Goal: Task Accomplishment & Management: Complete application form

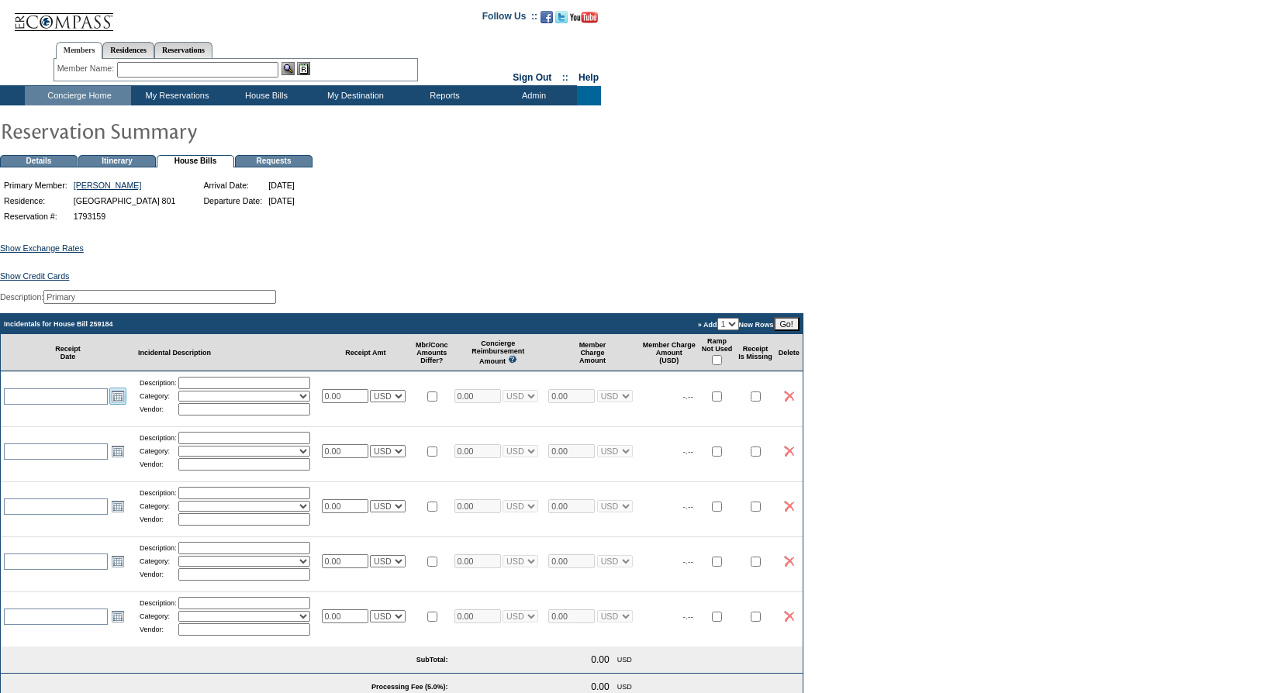
click at [113, 405] on link "Open the calendar popup." at bounding box center [117, 396] width 17 height 17
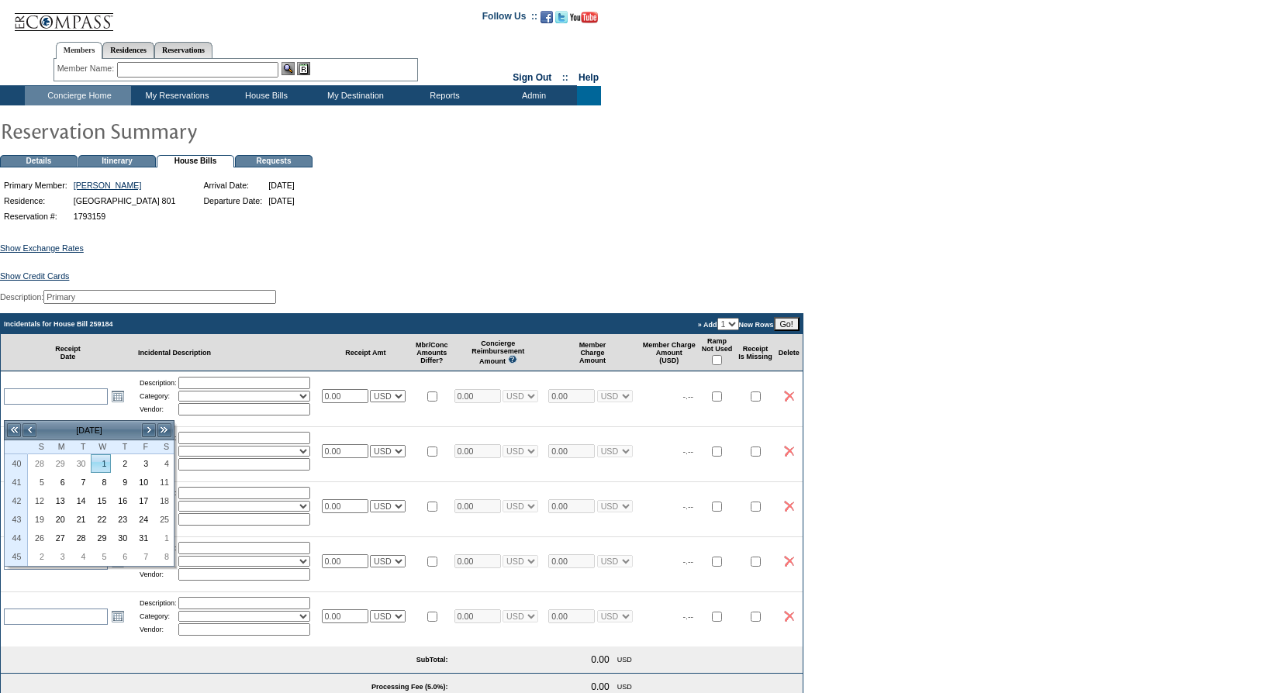
click at [98, 465] on link "1" at bounding box center [101, 463] width 19 height 17
type input "[DATE]"
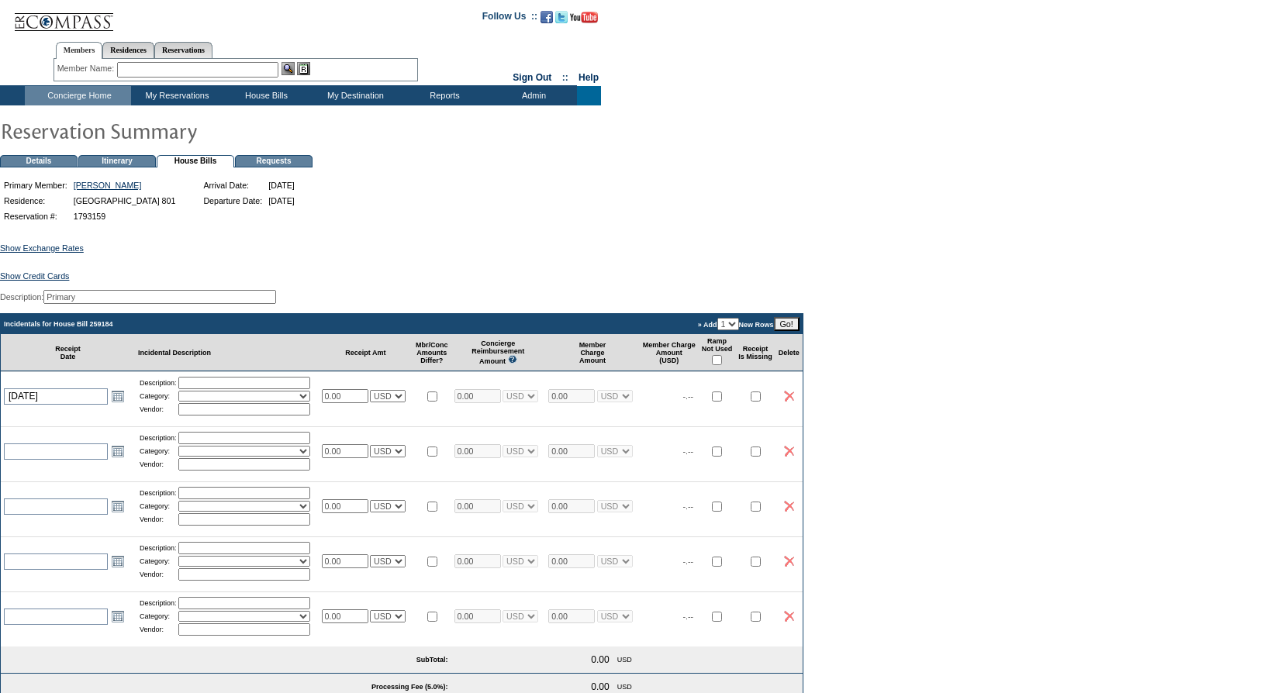
click at [230, 389] on td "Description: Category: Activities Additional Housekeeping Amenities Access Fee …" at bounding box center [227, 396] width 184 height 49
click at [230, 389] on input "text" at bounding box center [244, 383] width 132 height 12
type input "Groceries"
click at [292, 417] on table "Description: Groceries Category: Activities Additional Housekeeping Amenities A…" at bounding box center [227, 396] width 178 height 42
click at [302, 402] on select "Activities Additional Housekeeping Amenities Access Fee Bath Amenities Reimburs…" at bounding box center [244, 396] width 132 height 11
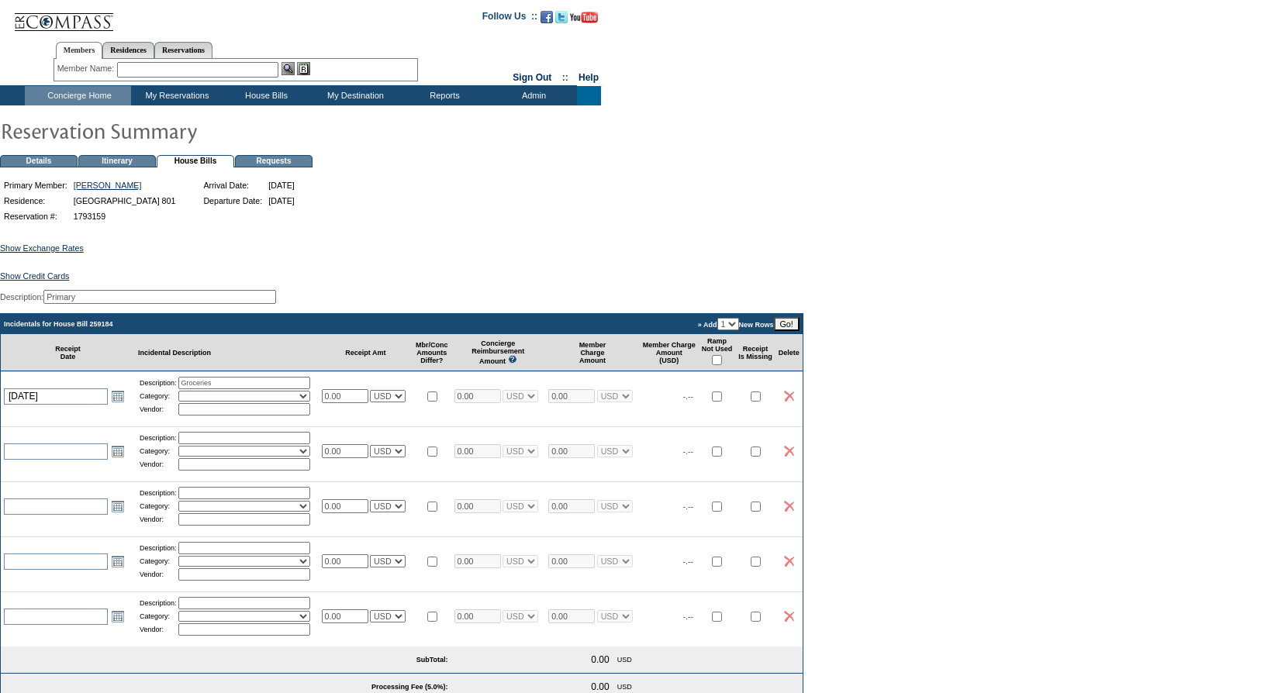
select select "11"
click at [185, 402] on select "Activities Additional Housekeeping Amenities Access Fee Bath Amenities Reimburs…" at bounding box center [244, 396] width 132 height 11
click at [264, 416] on input "text" at bounding box center [244, 409] width 132 height 12
type input "[PERSON_NAME]"
select select "1"
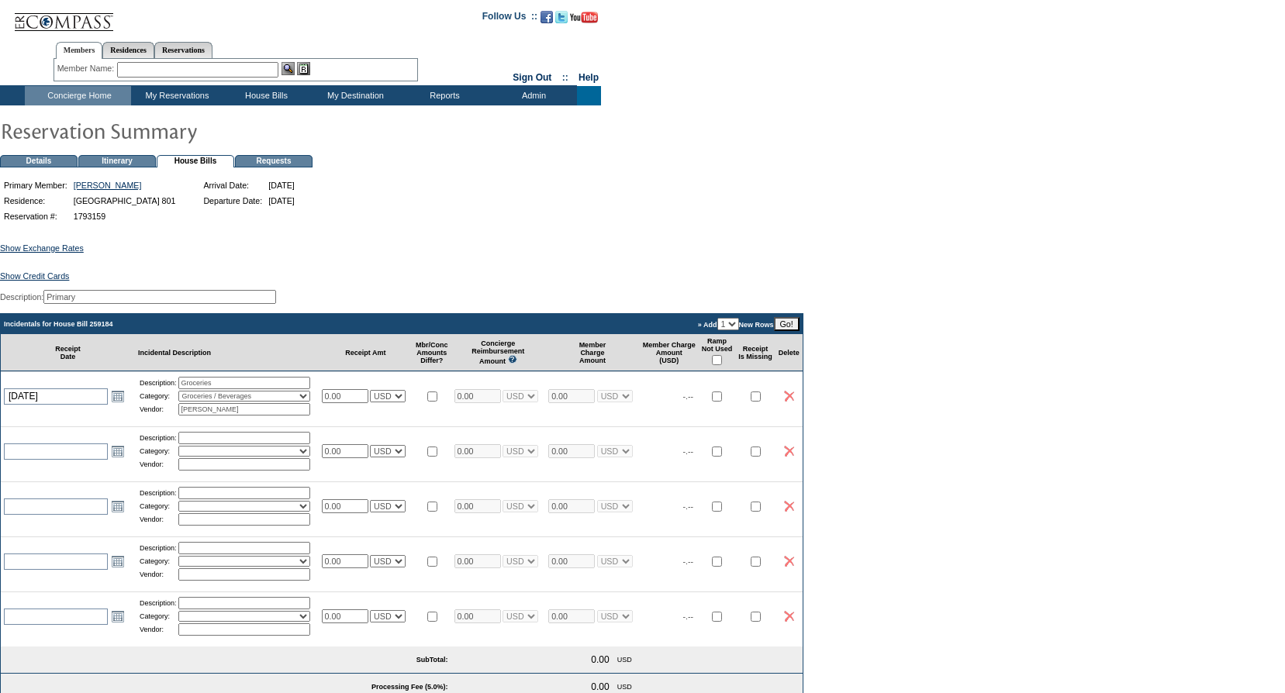
select select "1"
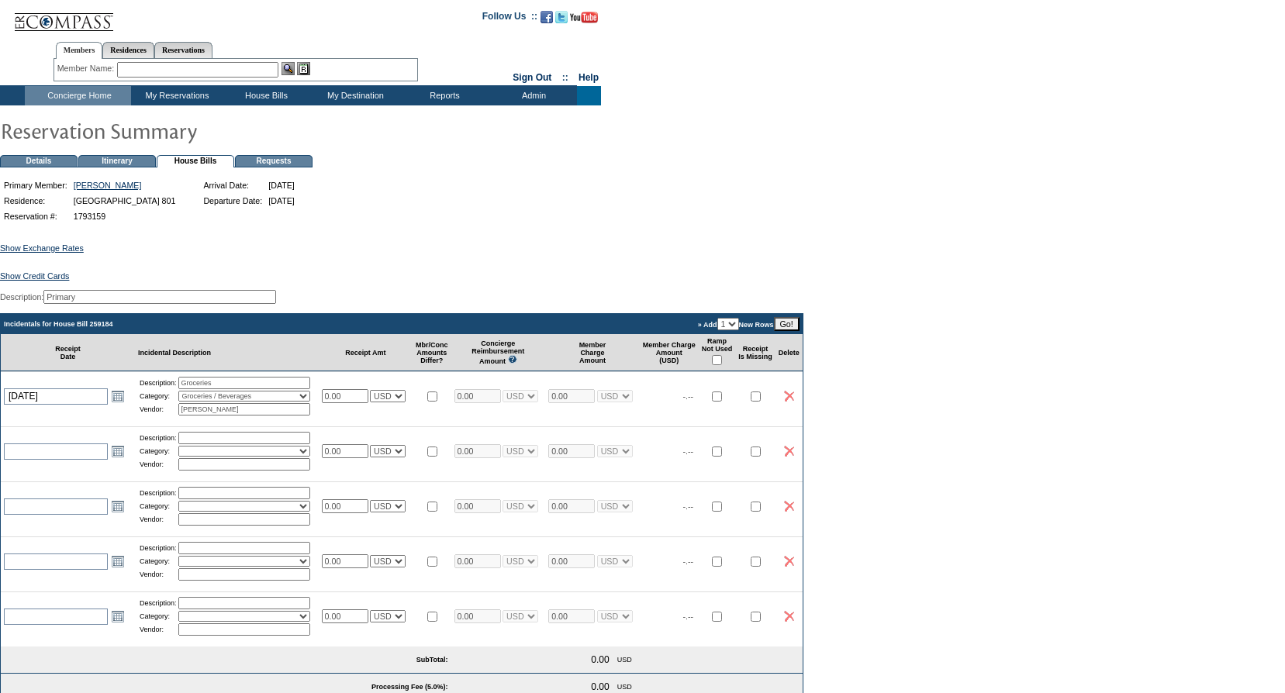
select select "1"
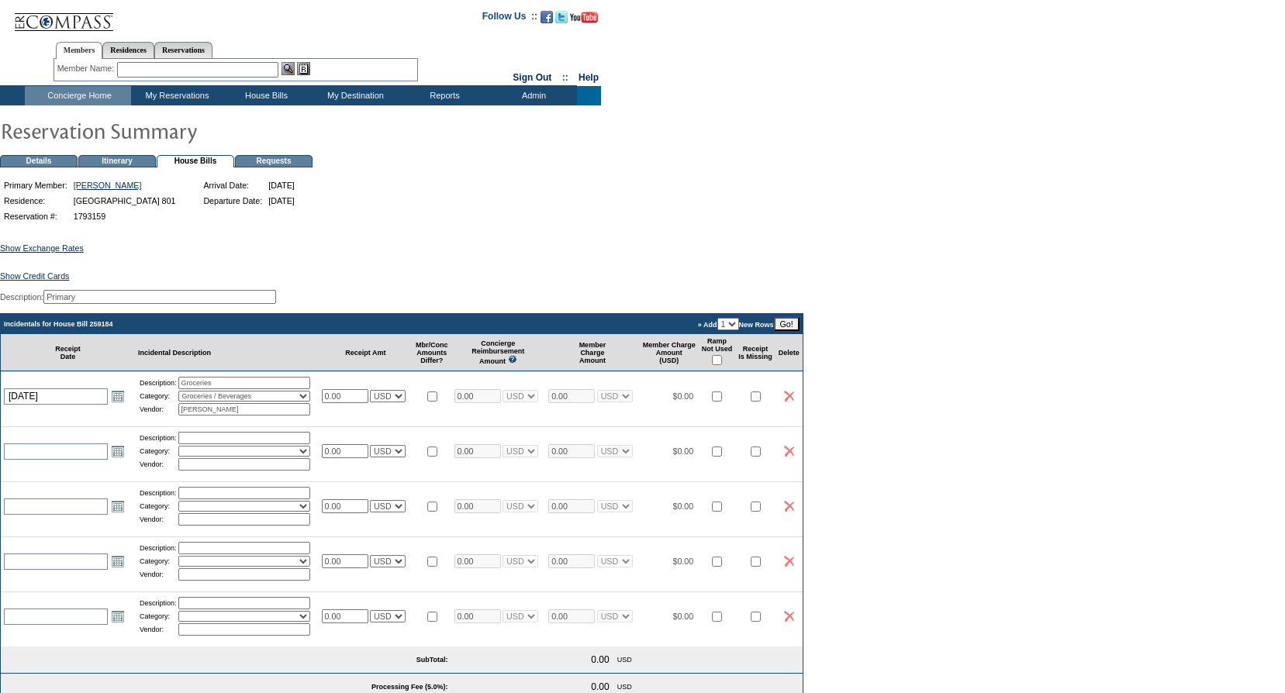
select select "1"
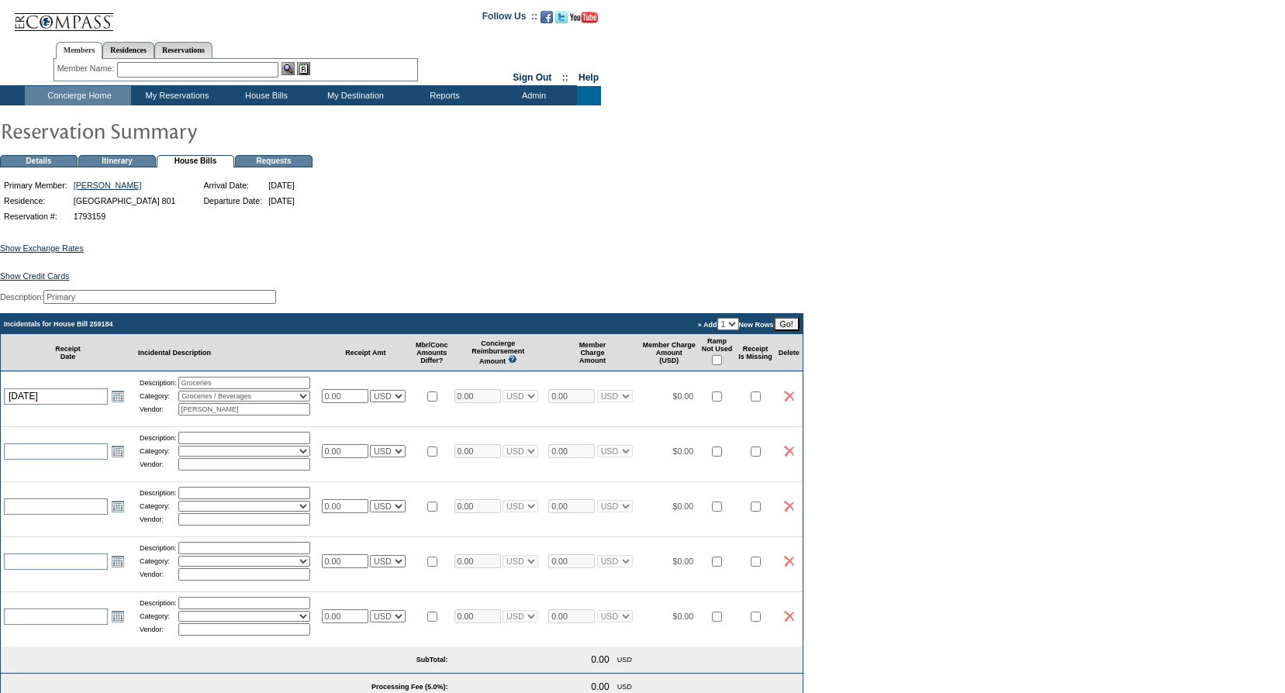
select select "1"
click at [357, 403] on input "0.00" at bounding box center [345, 396] width 47 height 14
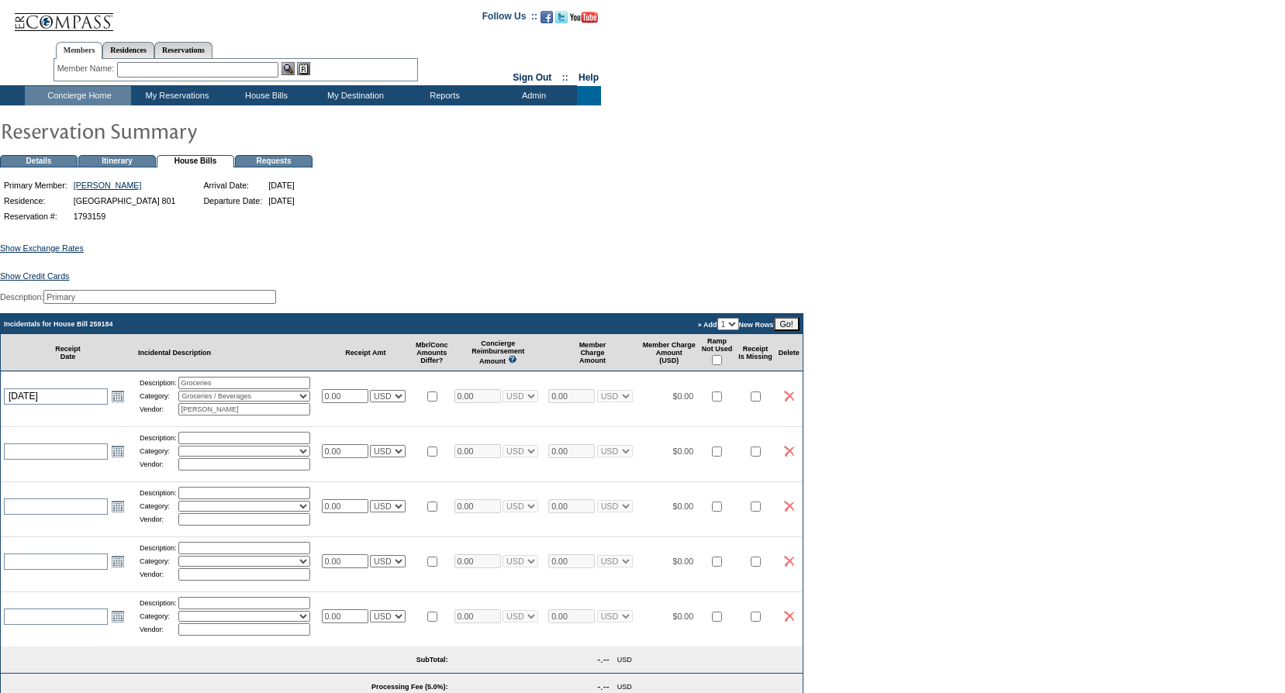
click at [357, 403] on input "0.00" at bounding box center [345, 396] width 47 height 14
type input "230.02"
select select "1"
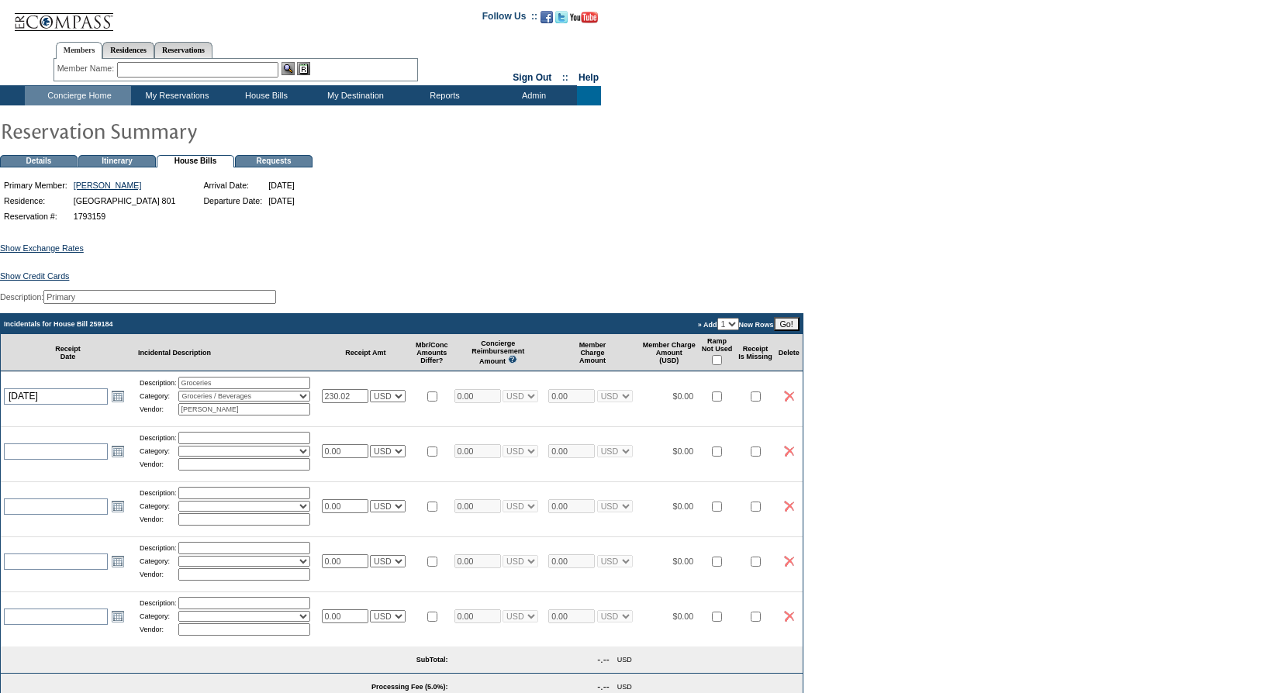
type input "230.02"
select select "1"
click at [345, 420] on td "230.02 USD EUR CAD GBP CRC MXN KYD" at bounding box center [366, 396] width 95 height 49
click at [115, 460] on link "Open the calendar popup." at bounding box center [117, 451] width 17 height 17
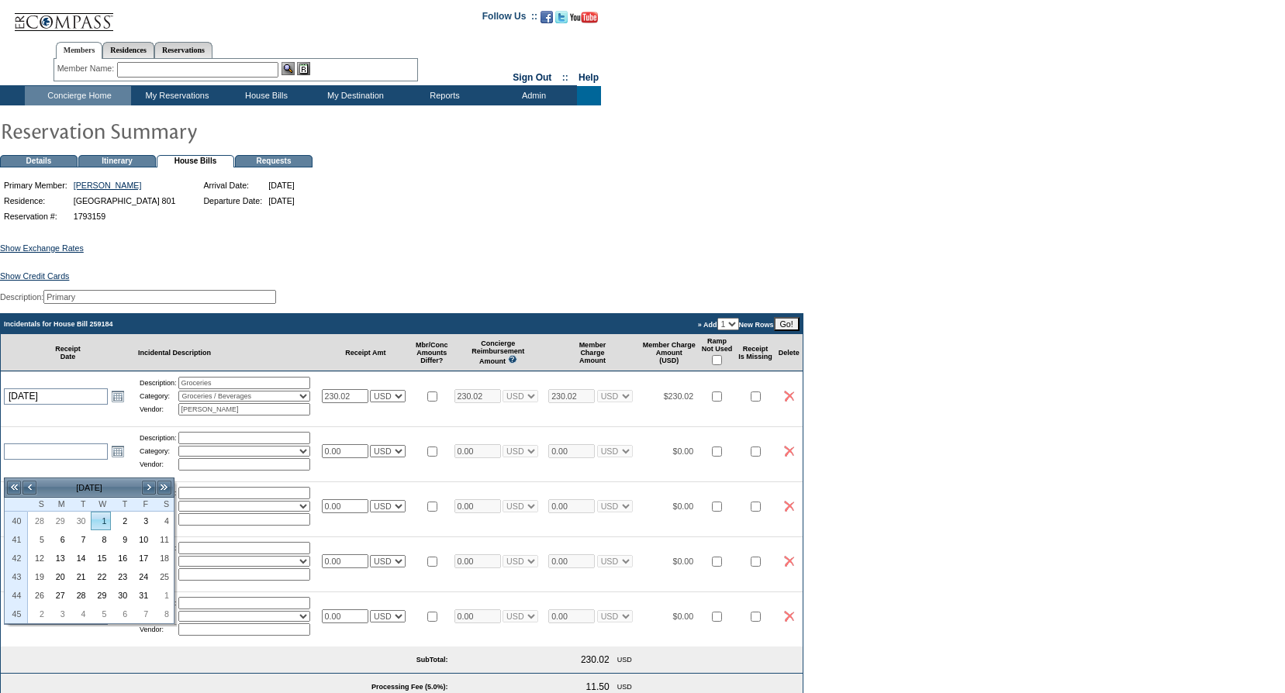
click at [103, 520] on link "1" at bounding box center [101, 521] width 19 height 17
type input "[DATE]"
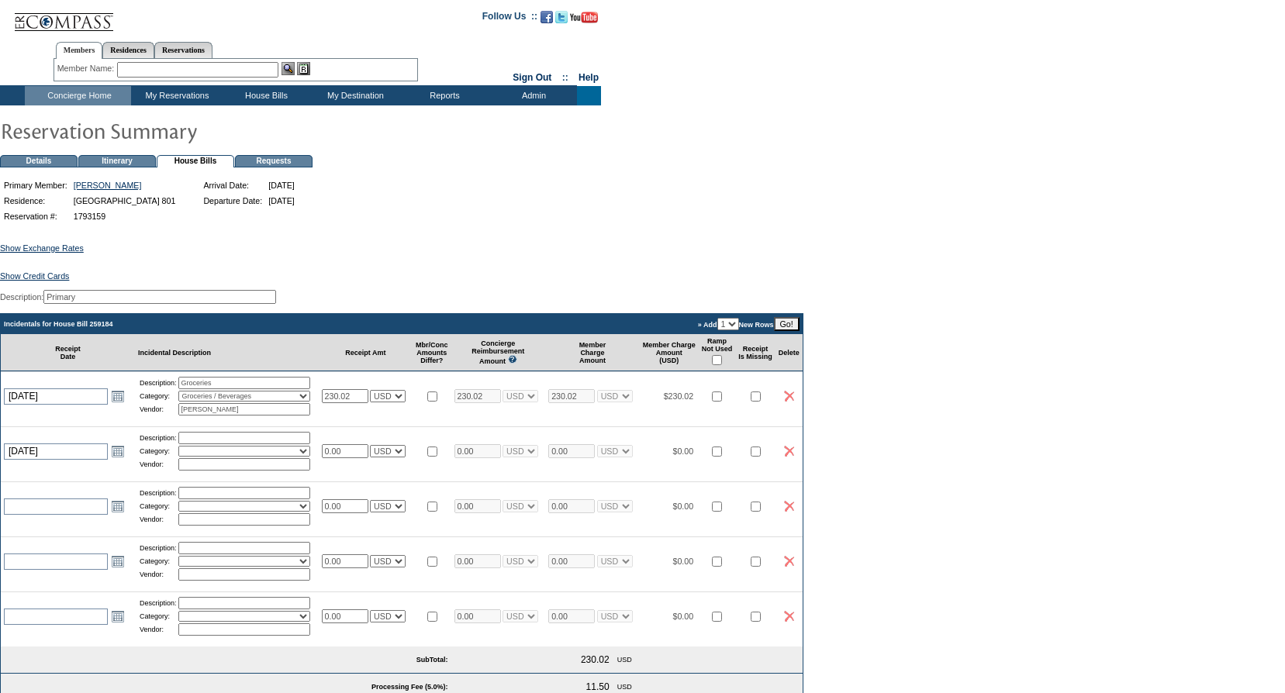
click at [215, 462] on table "Description: Category: Activities Additional Housekeeping Amenities Access Fee …" at bounding box center [227, 451] width 178 height 42
click at [223, 444] on input "text" at bounding box center [244, 438] width 132 height 12
type input "Beverages"
click at [261, 457] on select "Activities Additional Housekeeping Amenities Access Fee Bath Amenities Reimburs…" at bounding box center [244, 451] width 132 height 11
select select "11"
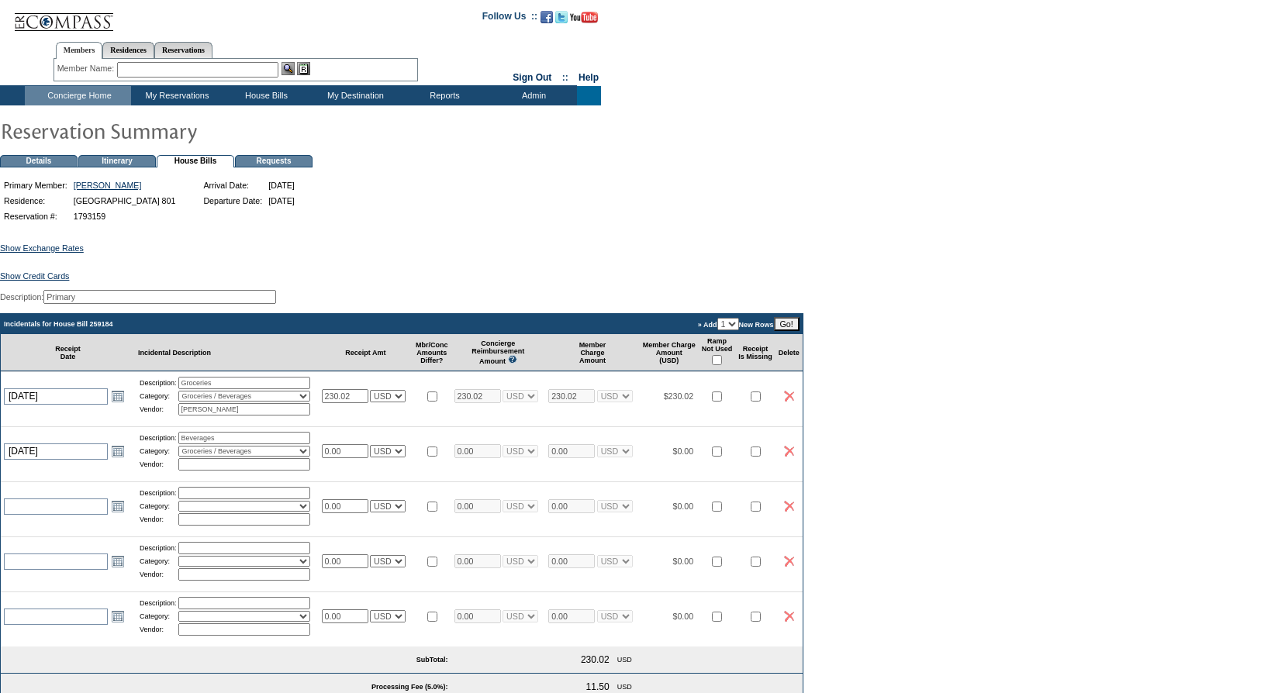
click at [185, 457] on select "Activities Additional Housekeeping Amenities Access Fee Bath Amenities Reimburs…" at bounding box center [244, 451] width 132 height 11
click at [265, 471] on input "text" at bounding box center [244, 464] width 132 height 12
type input "State Store #38"
click at [347, 458] on input "0.00" at bounding box center [345, 451] width 47 height 14
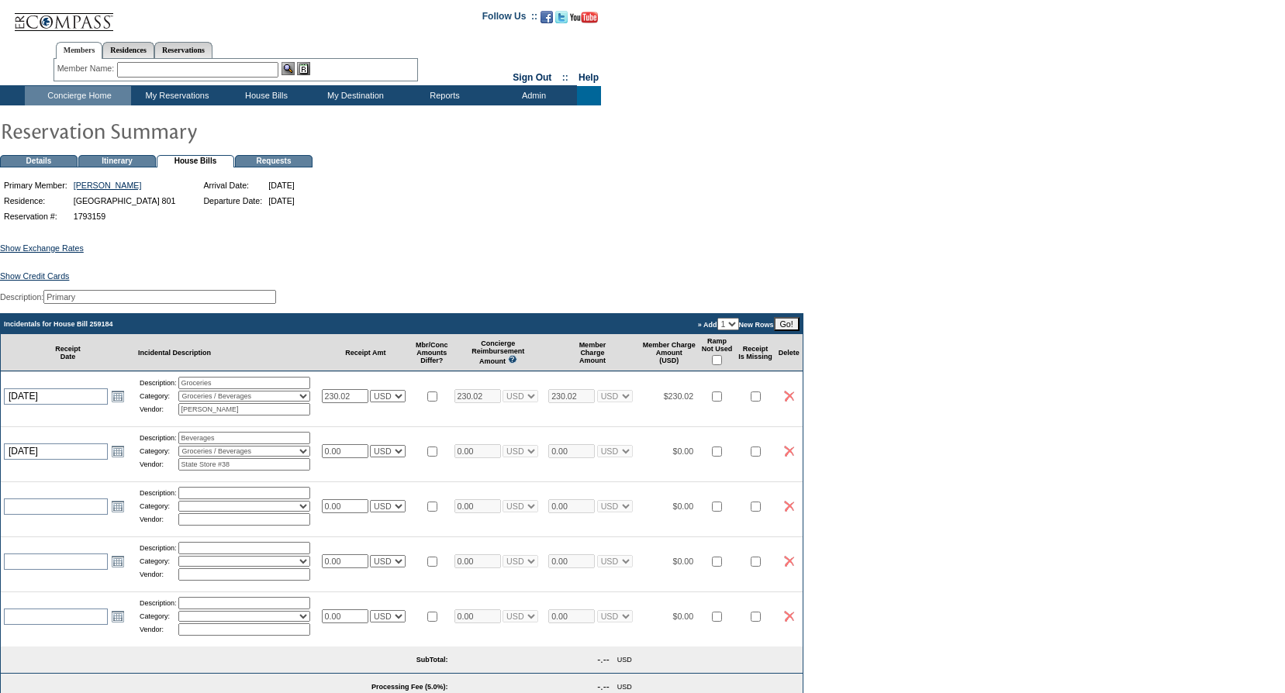
click at [347, 458] on input "0.00" at bounding box center [345, 451] width 47 height 14
type input "27.37"
select select "1"
type input "27.37"
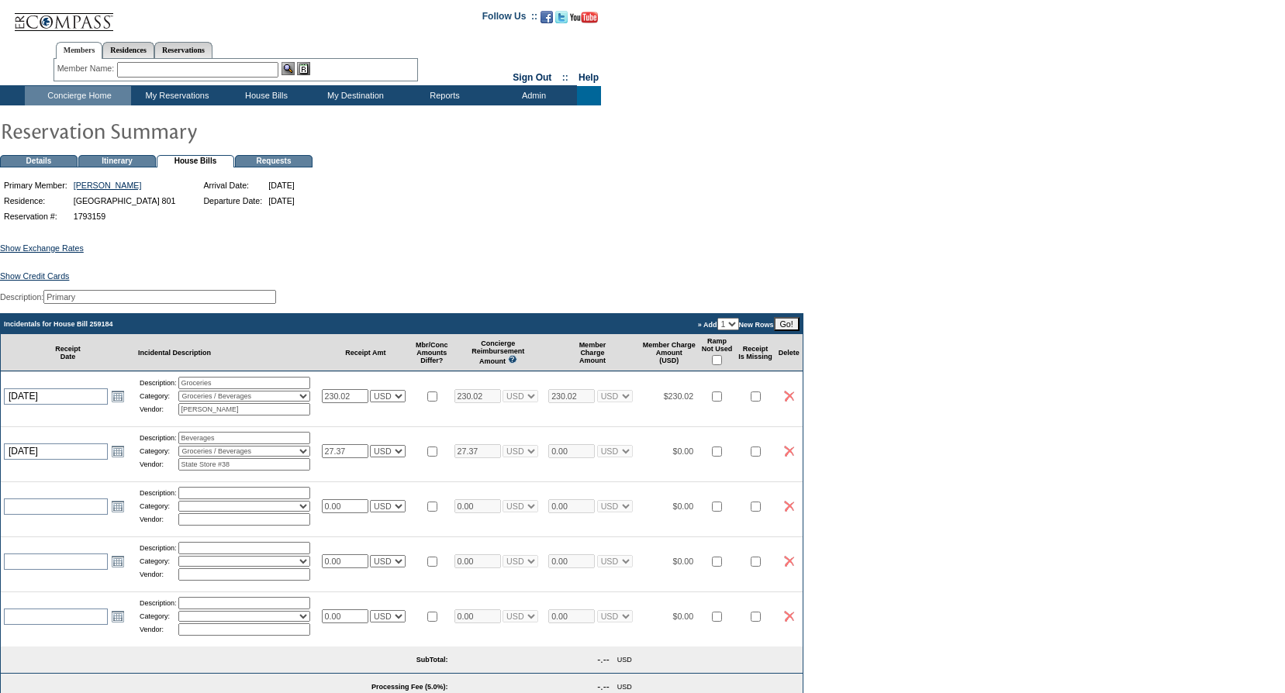
select select "1"
click at [674, 475] on td "$0.00" at bounding box center [669, 451] width 59 height 49
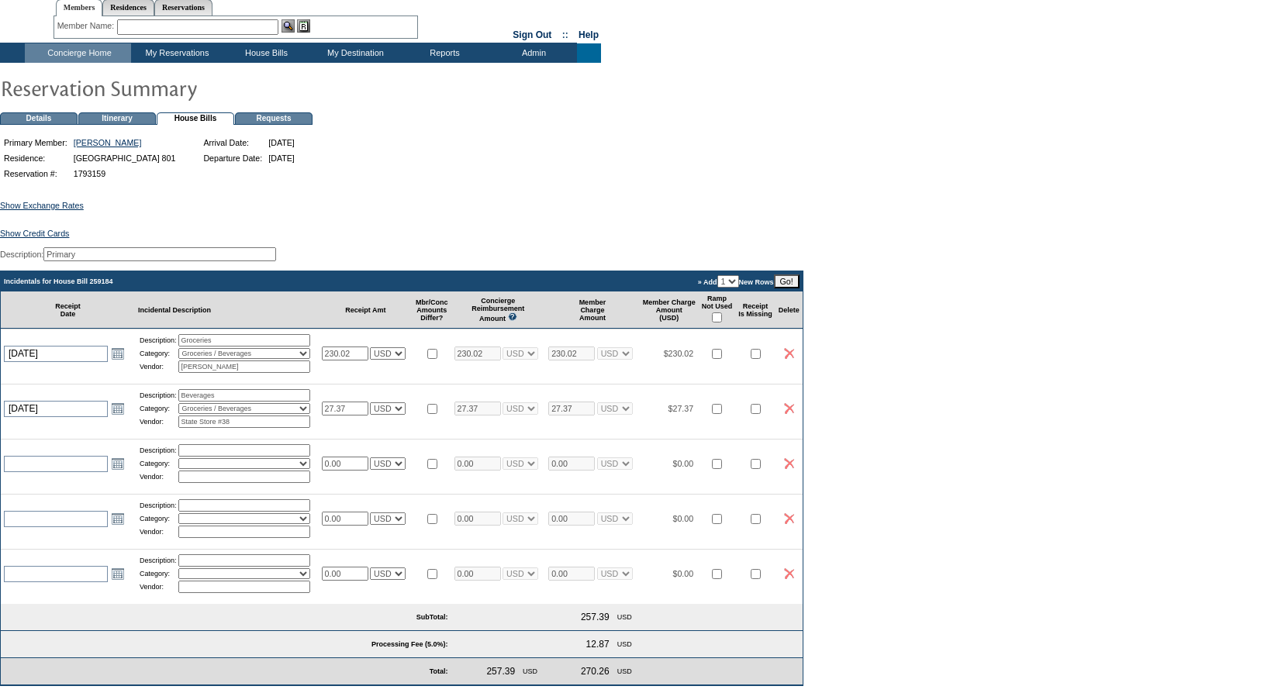
scroll to position [78, 0]
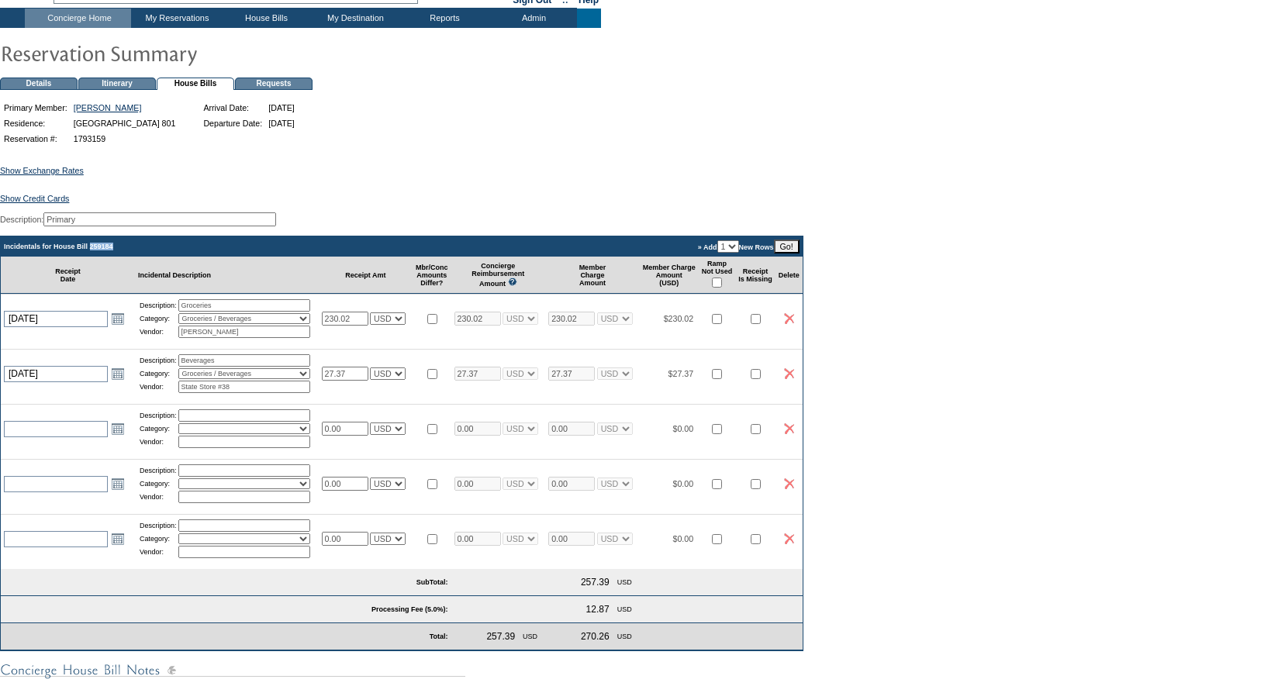
drag, startPoint x: 135, startPoint y: 259, endPoint x: 106, endPoint y: 257, distance: 28.8
click at [106, 257] on td "Incidentals for House Bill 259184" at bounding box center [226, 247] width 451 height 20
copy td "259184"
drag, startPoint x: 130, startPoint y: 140, endPoint x: 83, endPoint y: 143, distance: 47.4
click at [83, 143] on td "1793159" at bounding box center [124, 139] width 107 height 14
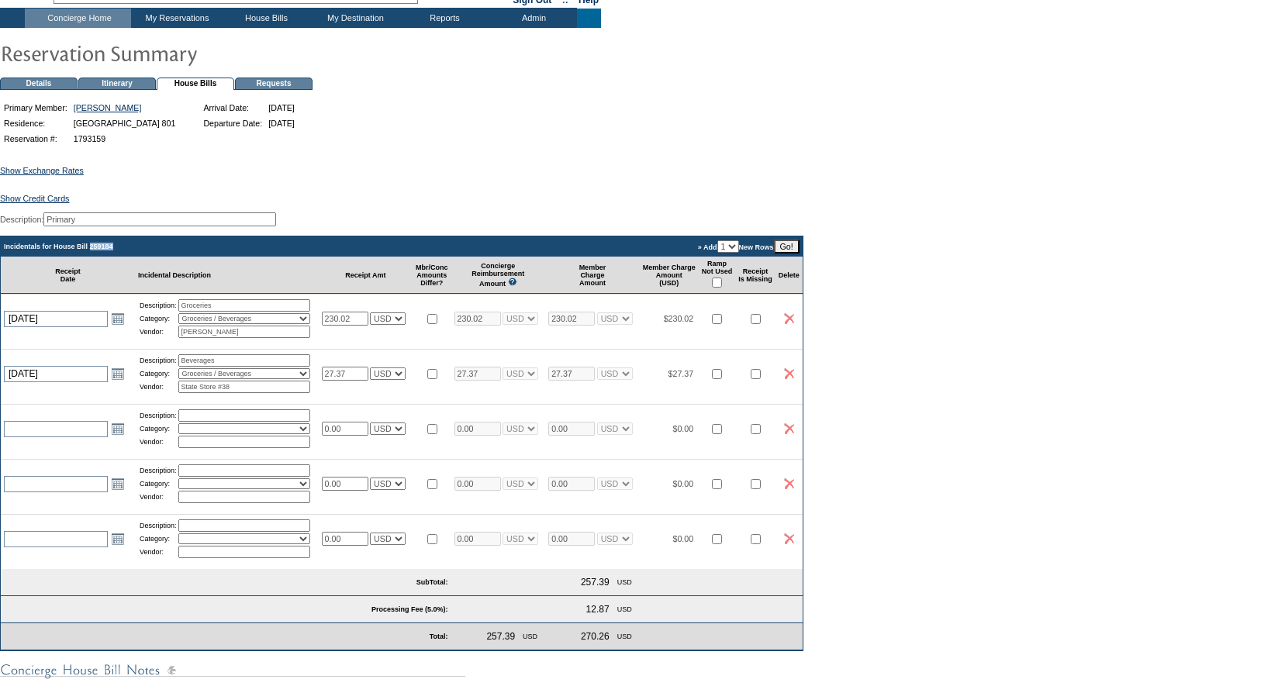
copy td "1793159"
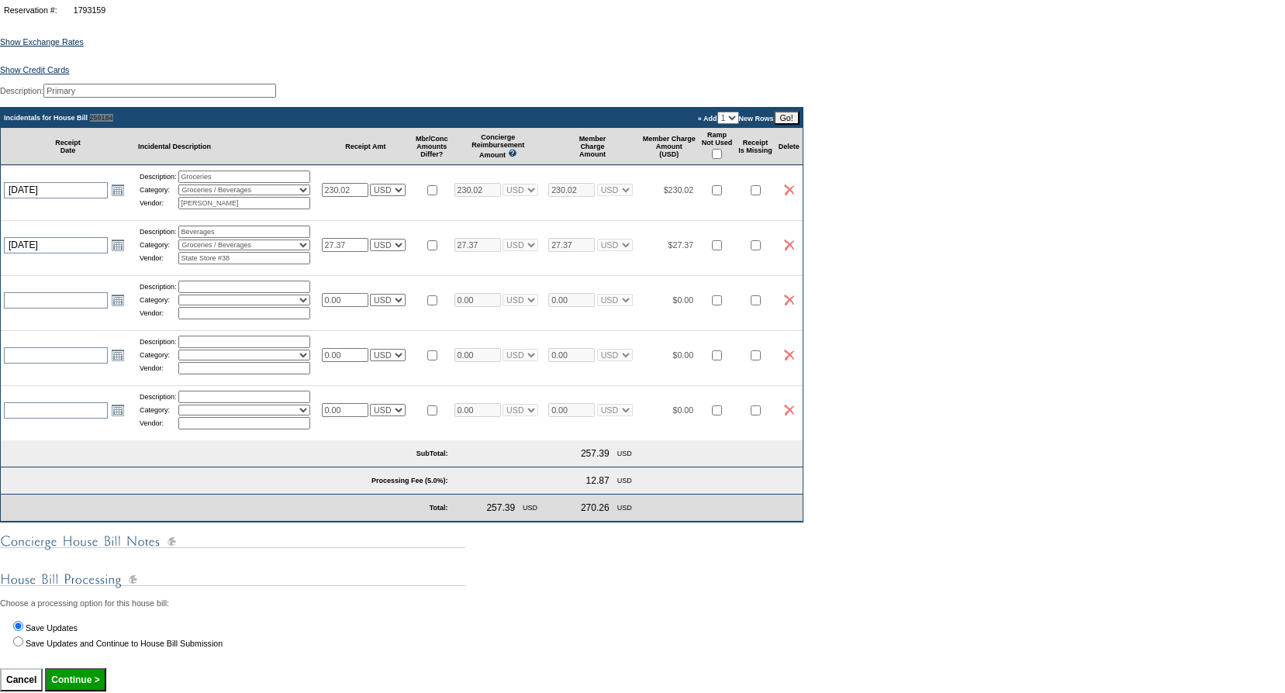
scroll to position [195, 0]
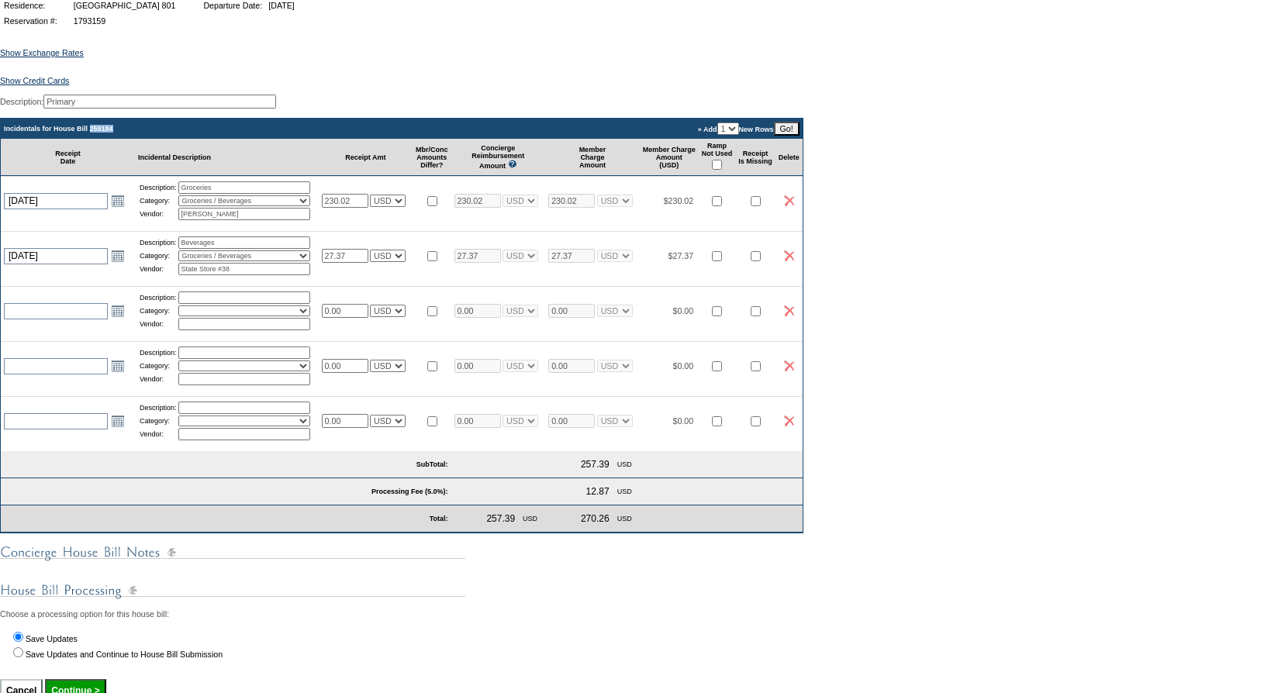
drag, startPoint x: 138, startPoint y: 141, endPoint x: 107, endPoint y: 138, distance: 31.2
click at [107, 138] on td "Incidentals for House Bill 259184" at bounding box center [226, 129] width 451 height 20
copy td "259184"
drag, startPoint x: 123, startPoint y: 26, endPoint x: 82, endPoint y: 24, distance: 40.4
click at [82, 24] on td "1793159" at bounding box center [124, 21] width 107 height 14
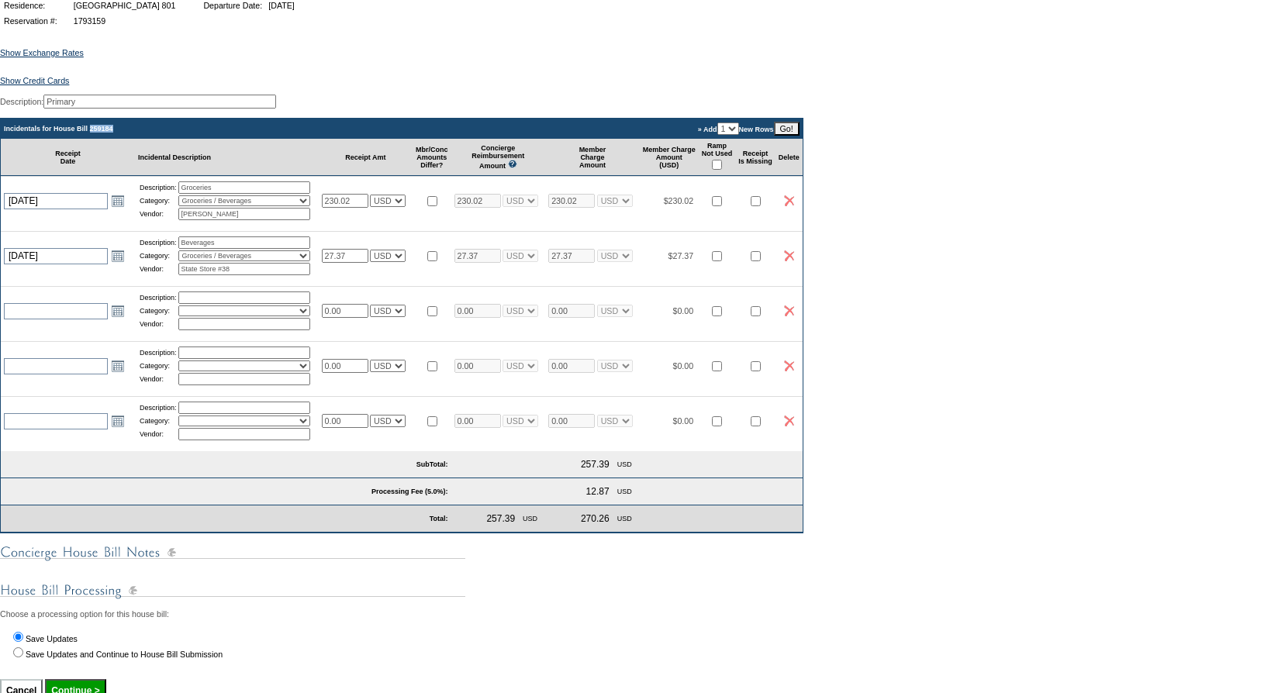
copy td "1793159"
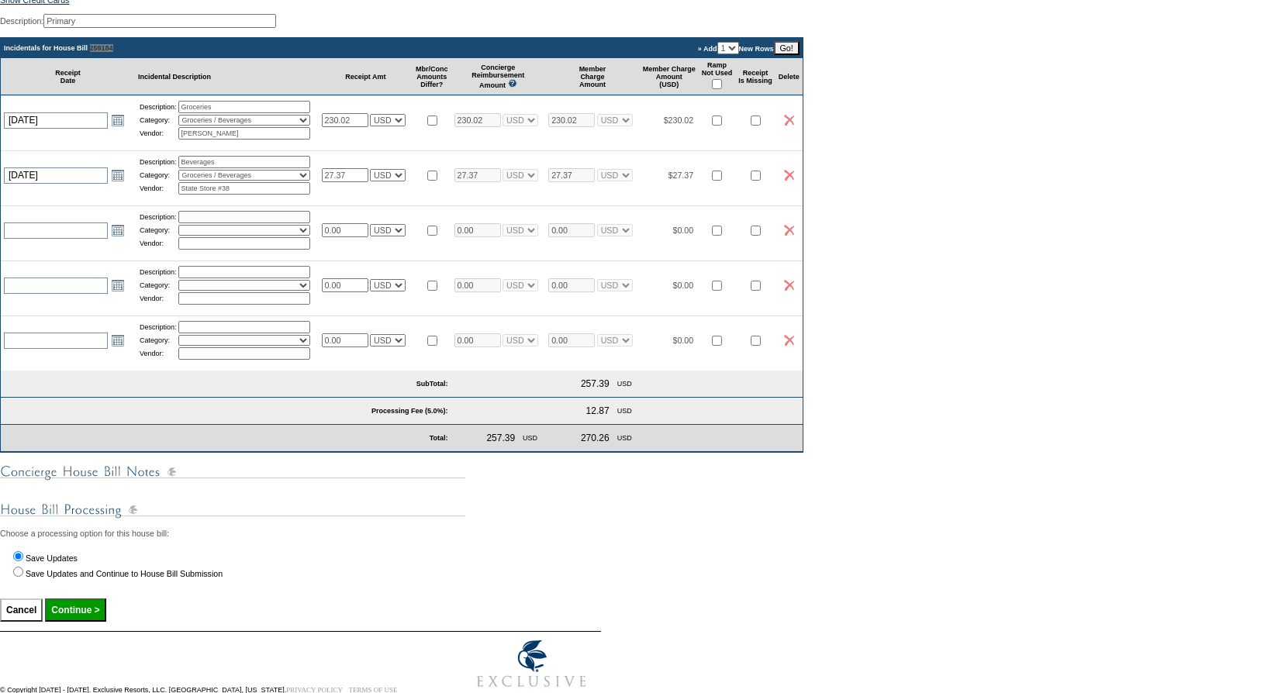
scroll to position [351, 0]
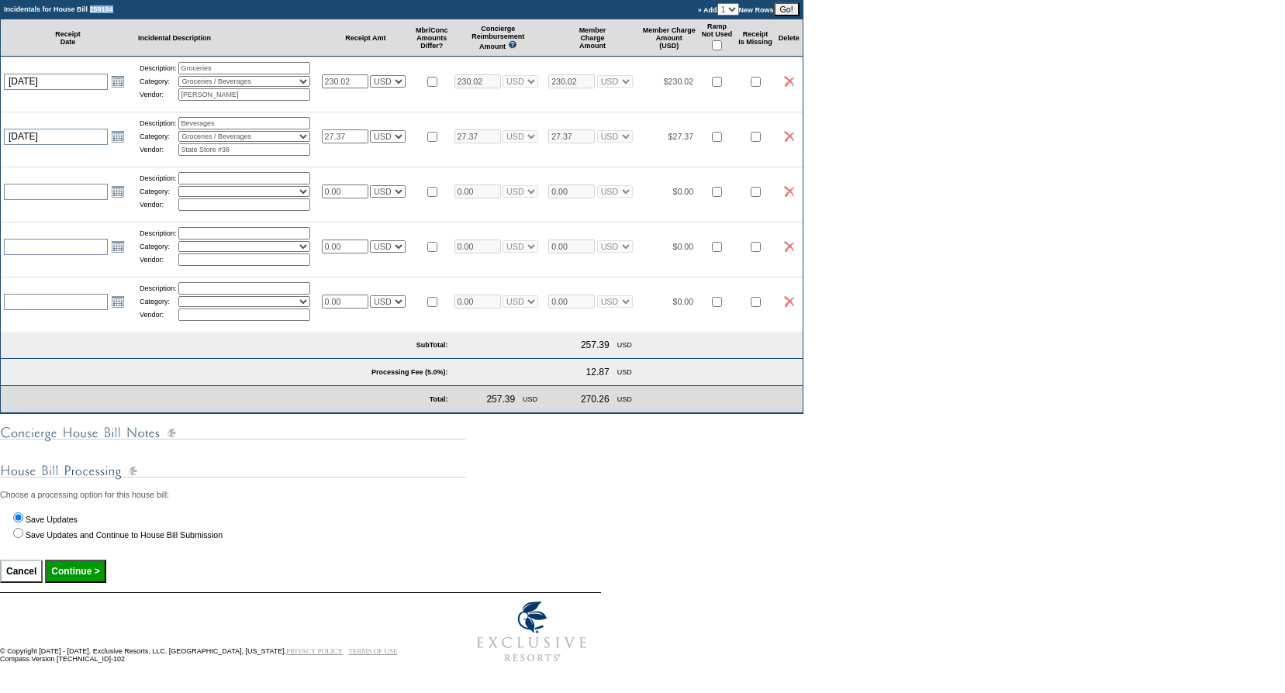
click at [93, 562] on input "Continue >" at bounding box center [75, 571] width 60 height 23
type input "Processing..."
